Goal: Information Seeking & Learning: Learn about a topic

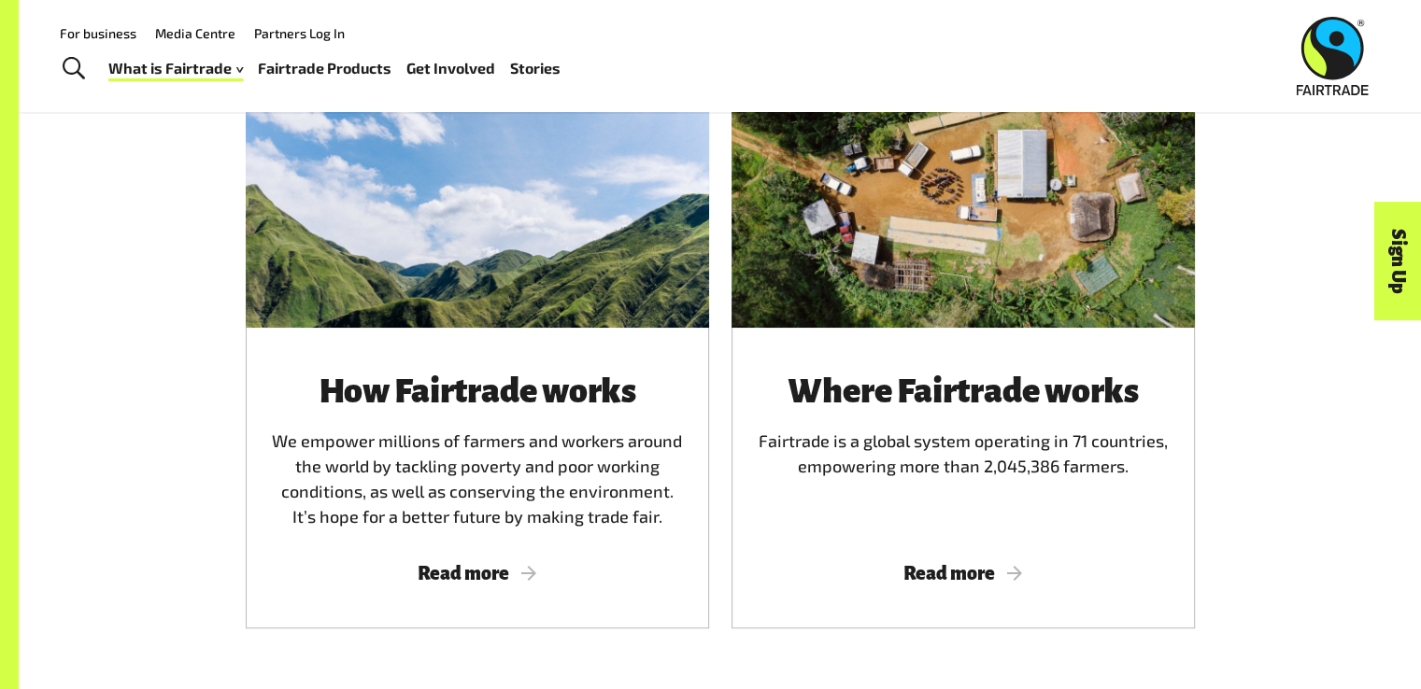
scroll to position [1089, 0]
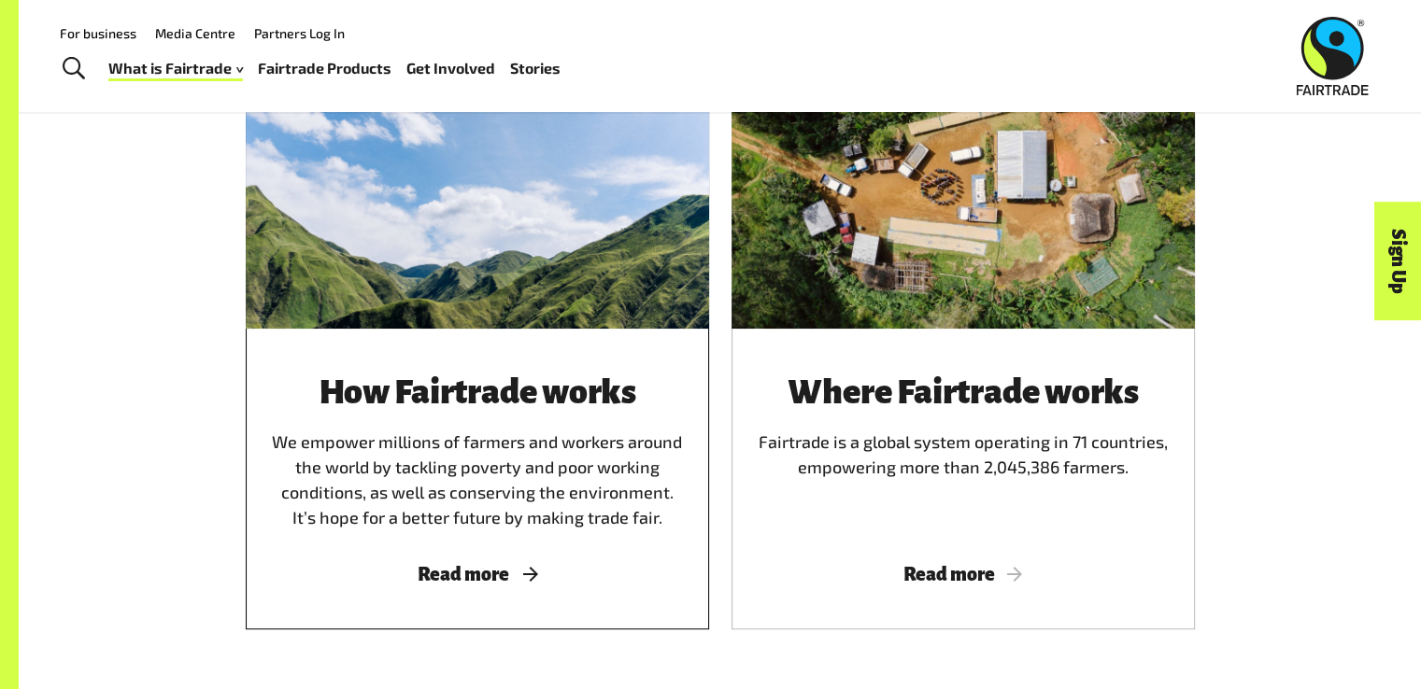
click at [493, 444] on div "How Fairtrade works We empower millions of farmers and workers around the world…" at bounding box center [477, 452] width 419 height 157
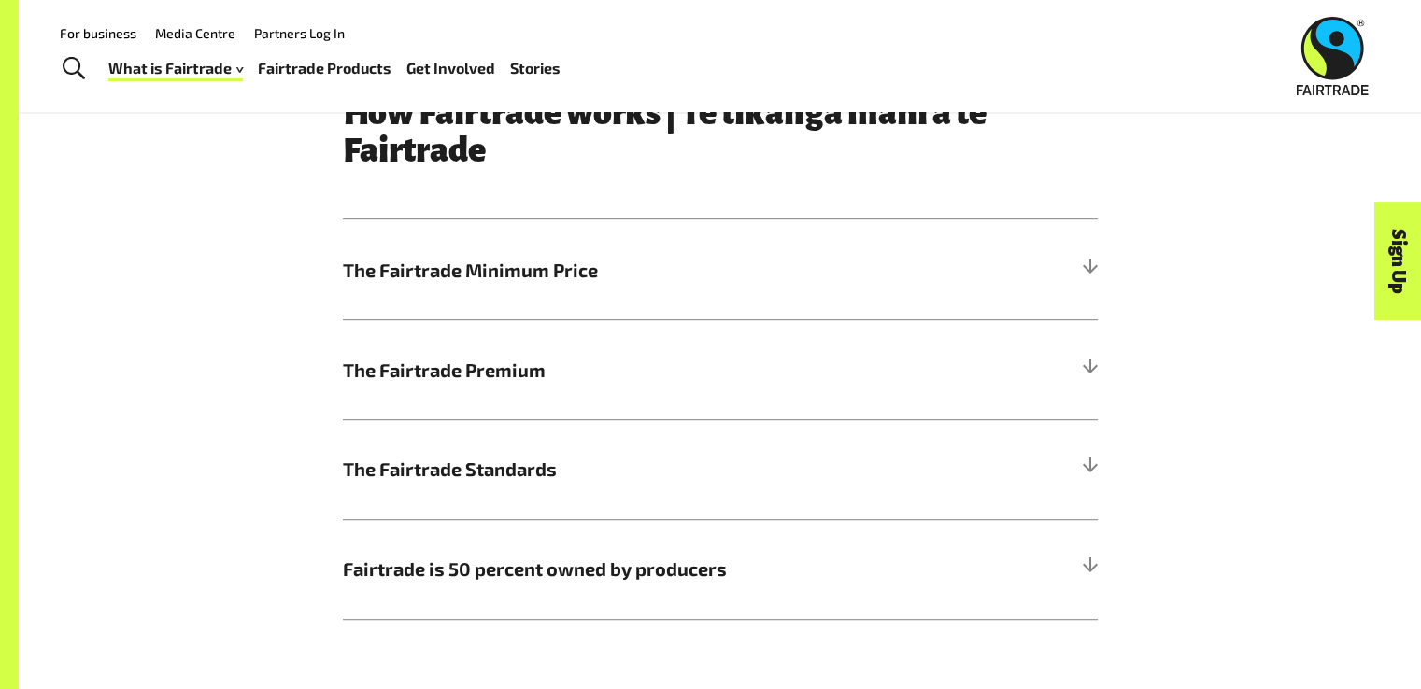
scroll to position [972, 0]
click at [513, 280] on span "The Fairtrade Minimum Price" at bounding box center [626, 271] width 566 height 28
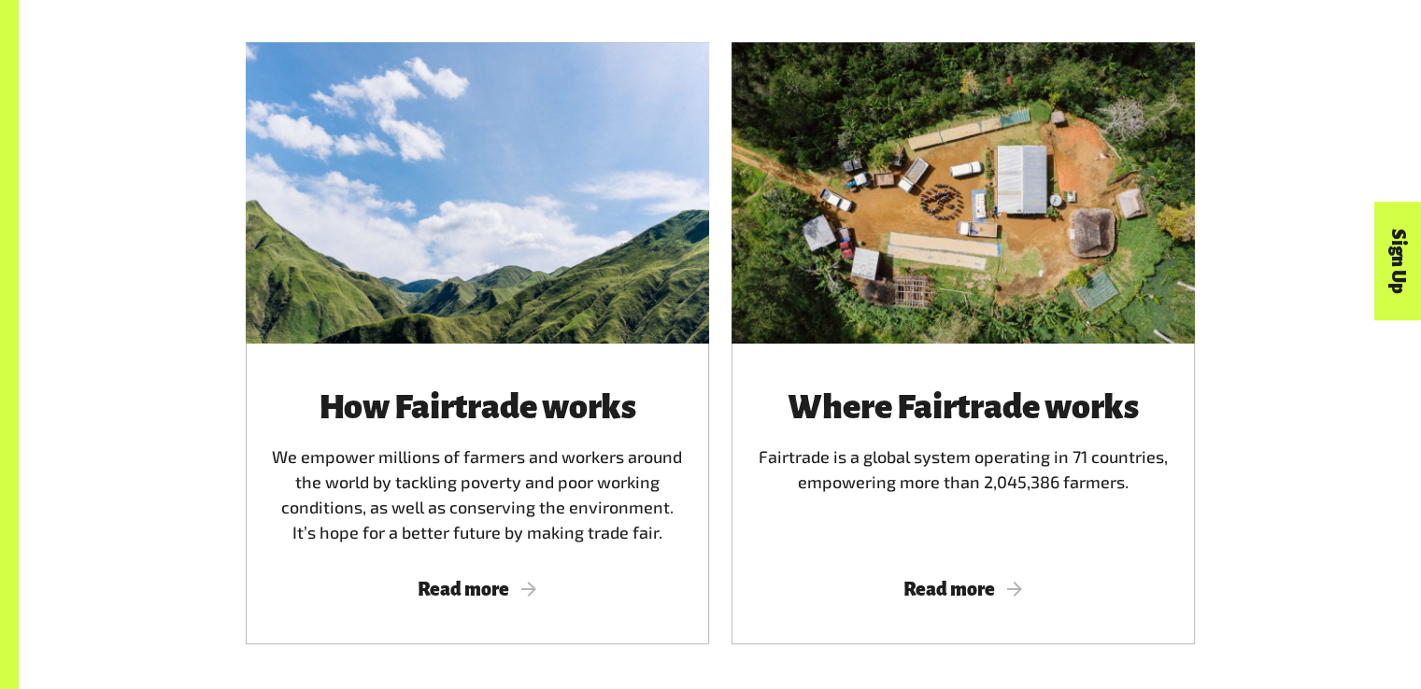
scroll to position [1089, 0]
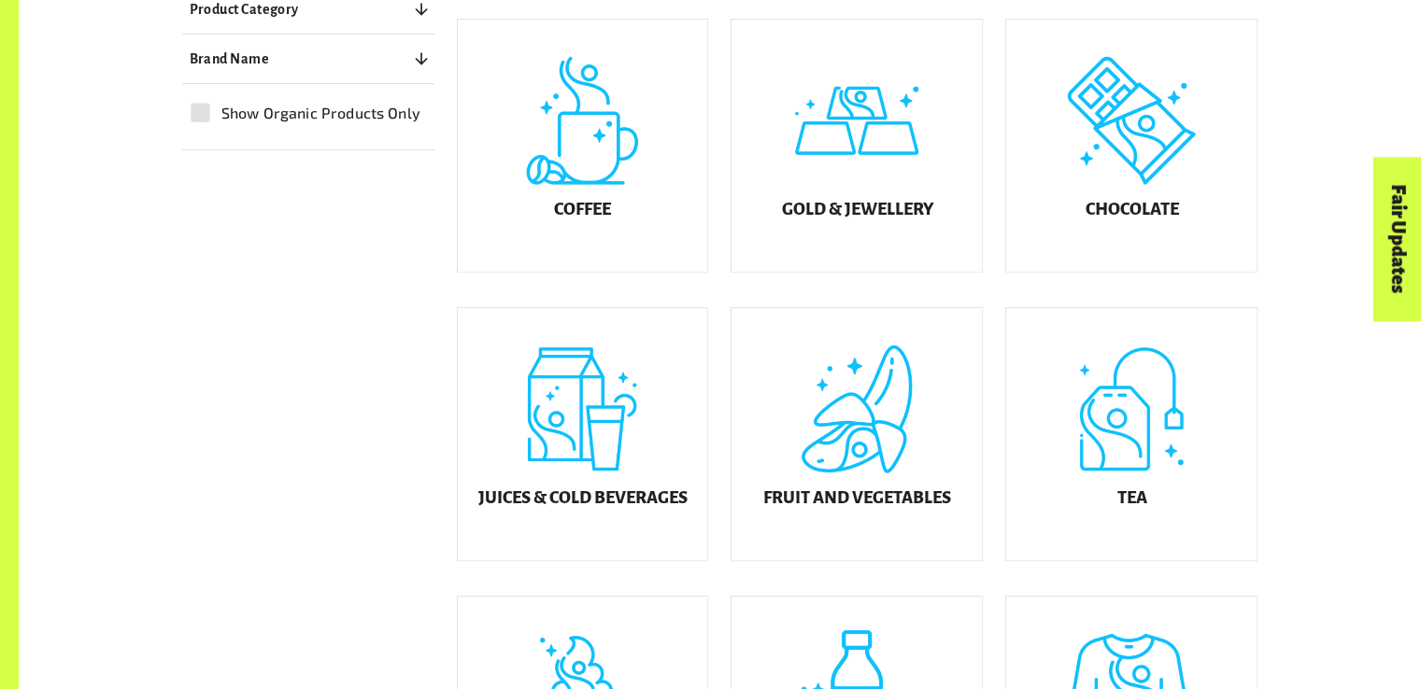
scroll to position [603, 0]
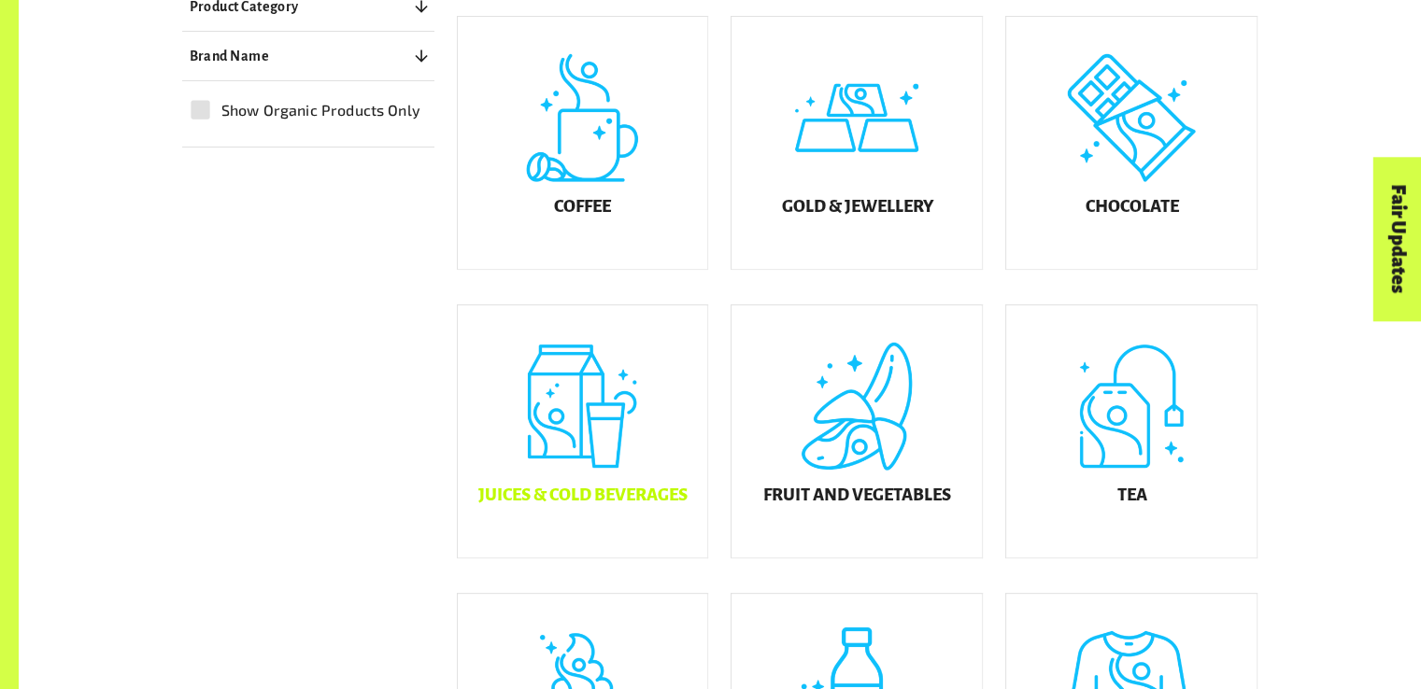
click at [645, 393] on div "Juices & Cold Beverages" at bounding box center [583, 431] width 250 height 252
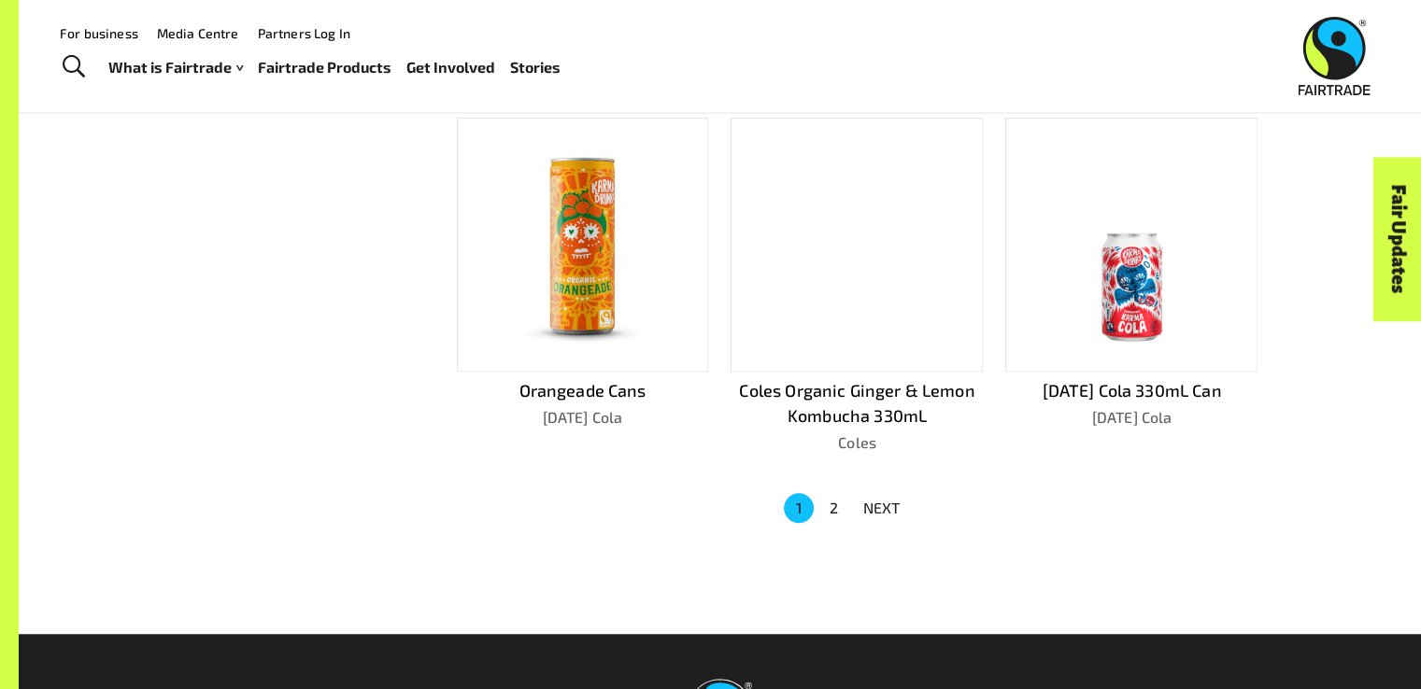
scroll to position [1187, 0]
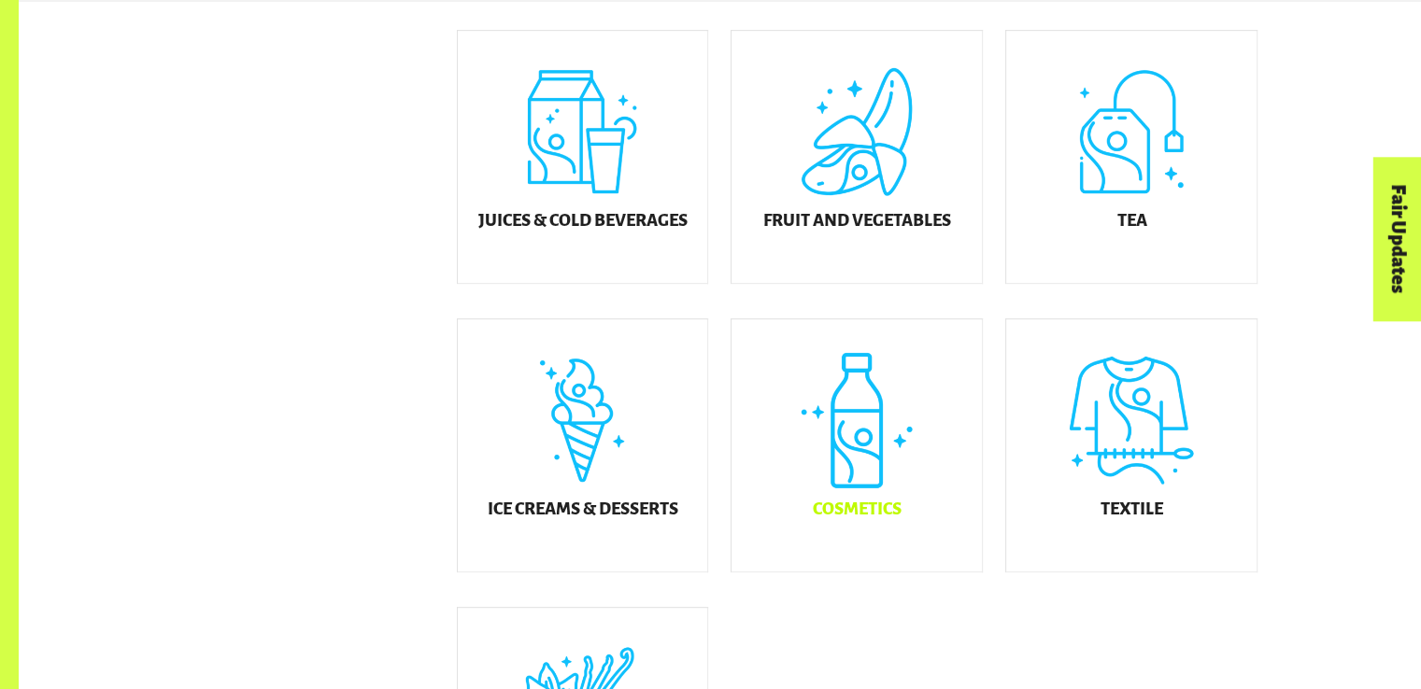
scroll to position [1161, 0]
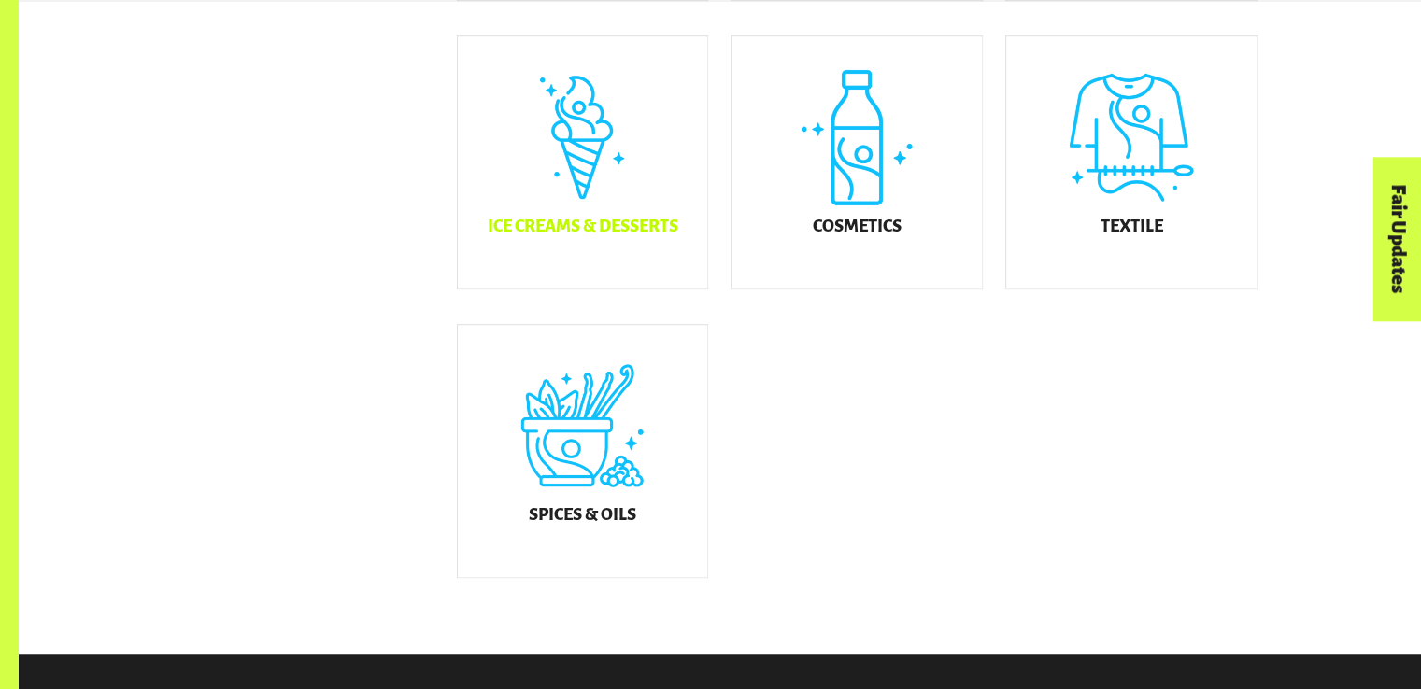
click at [624, 223] on div "Ice Creams & Desserts" at bounding box center [583, 162] width 250 height 252
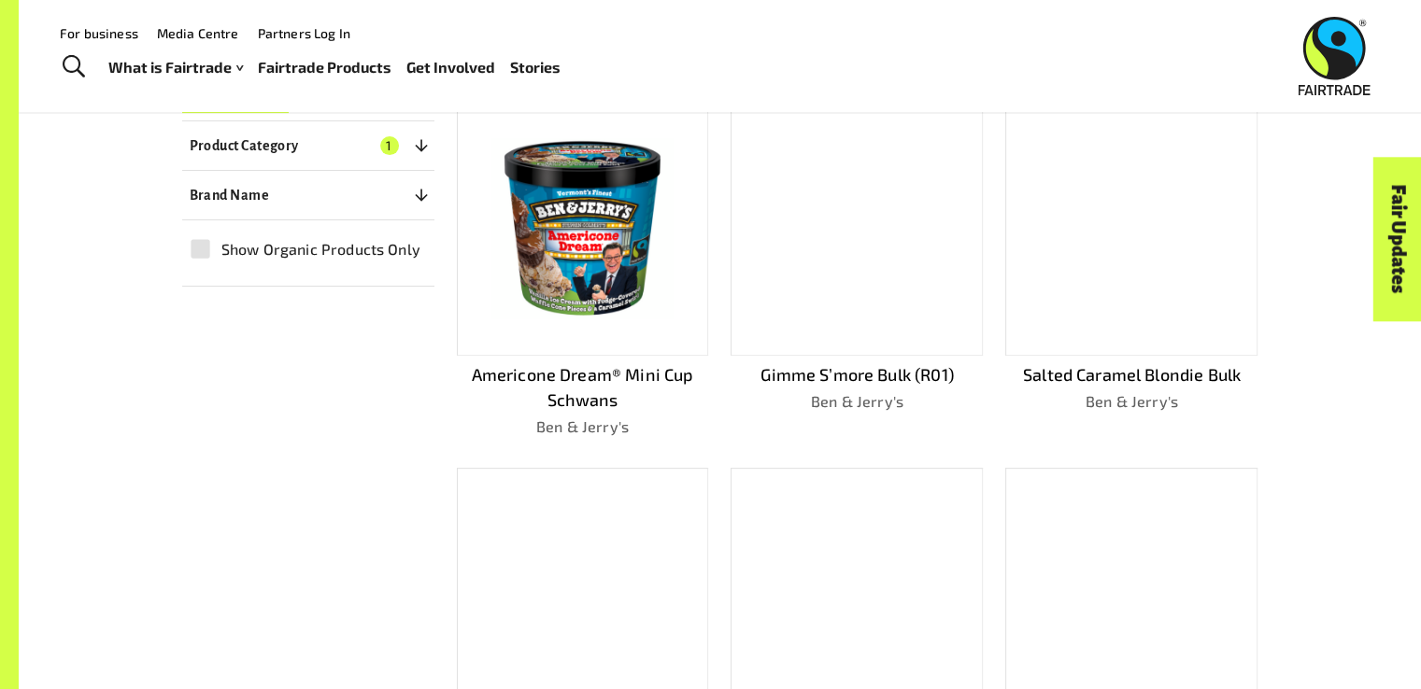
scroll to position [502, 0]
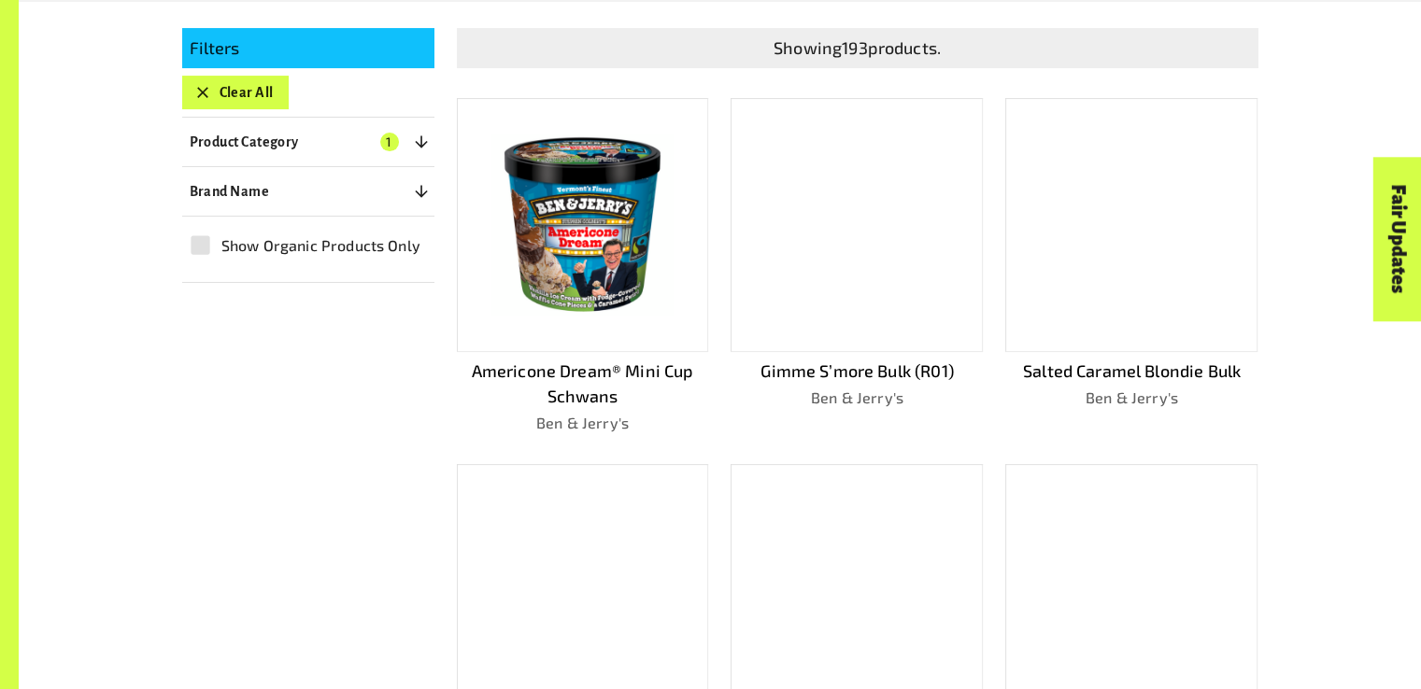
click at [523, 281] on img at bounding box center [582, 225] width 225 height 225
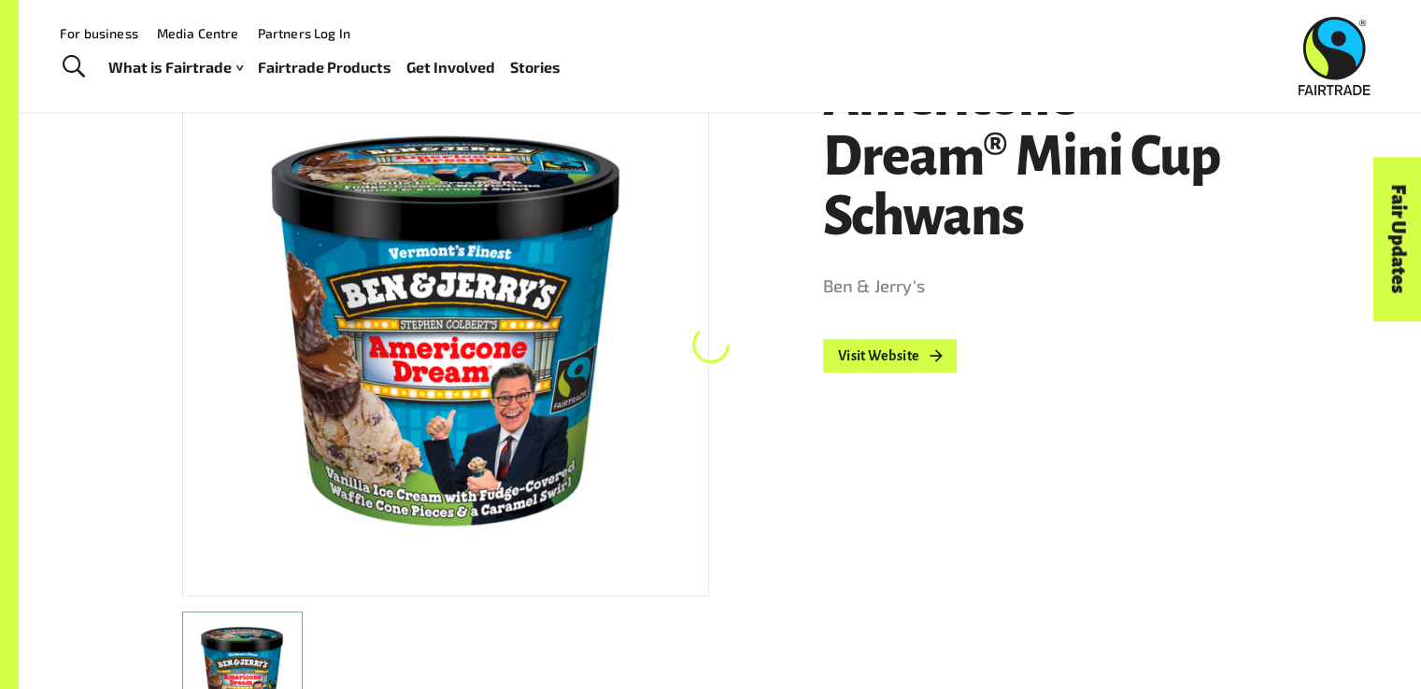
scroll to position [350, 0]
